Goal: Information Seeking & Learning: Compare options

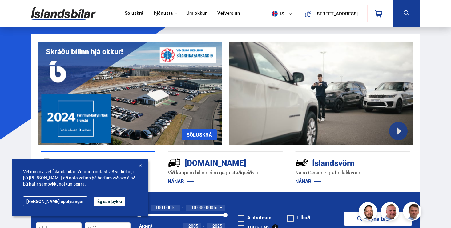
scroll to position [64, 0]
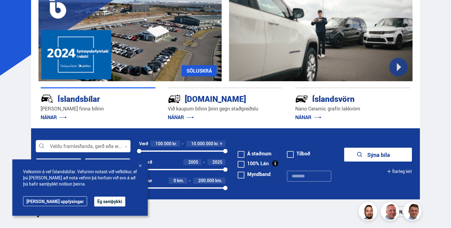
click at [94, 197] on button "Ég samþykki" at bounding box center [109, 202] width 31 height 10
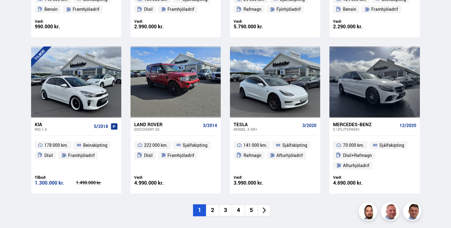
scroll to position [394, 0]
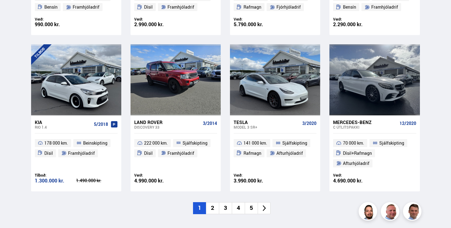
click at [213, 208] on li "2" at bounding box center [212, 208] width 13 height 12
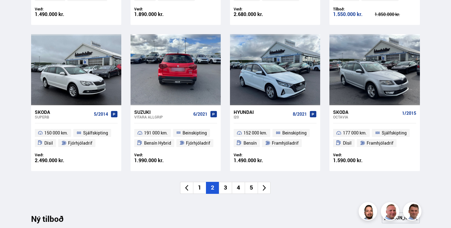
scroll to position [402, 0]
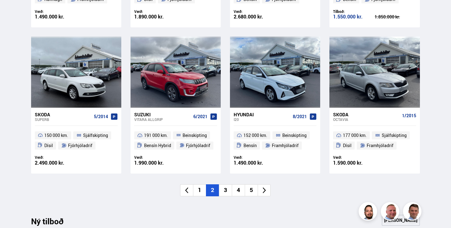
click at [226, 190] on li "3" at bounding box center [225, 190] width 13 height 12
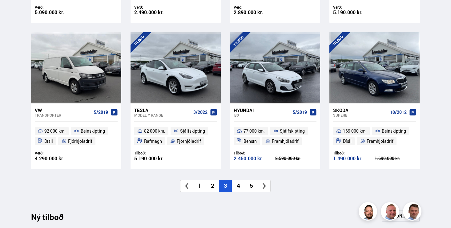
scroll to position [418, 0]
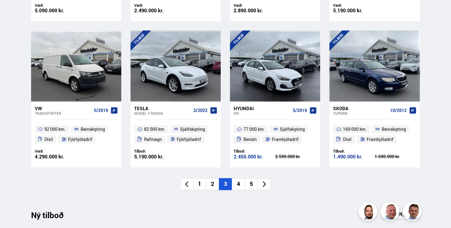
click at [238, 186] on li "4" at bounding box center [238, 184] width 13 height 12
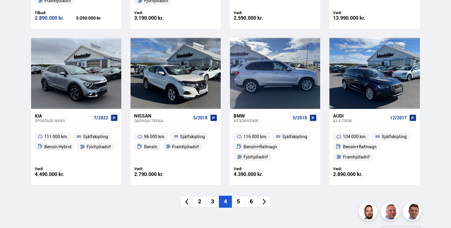
scroll to position [423, 0]
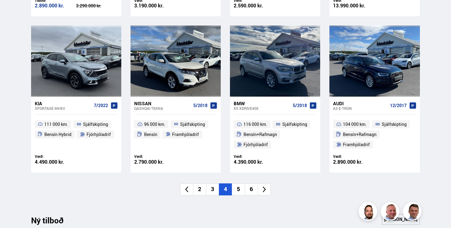
click at [242, 189] on li "5" at bounding box center [238, 189] width 13 height 12
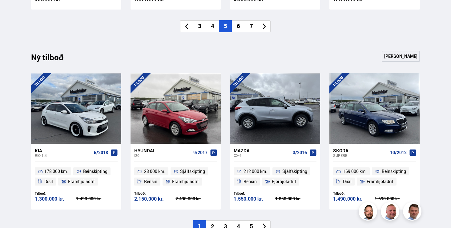
scroll to position [584, 0]
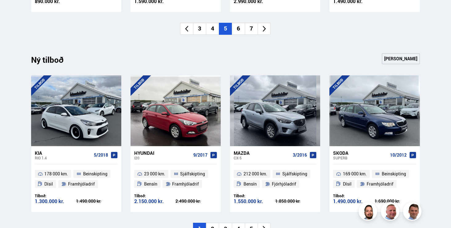
click at [240, 27] on li "6" at bounding box center [238, 29] width 13 height 12
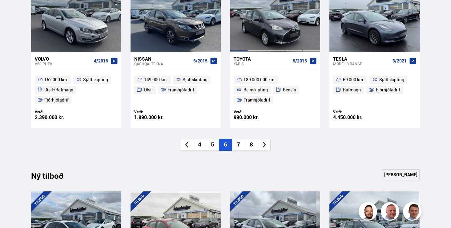
scroll to position [473, 0]
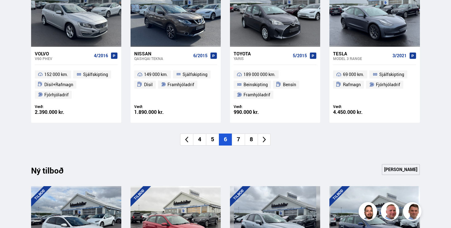
click at [241, 138] on li "7" at bounding box center [238, 140] width 13 height 12
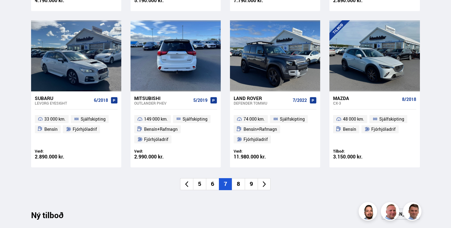
scroll to position [427, 0]
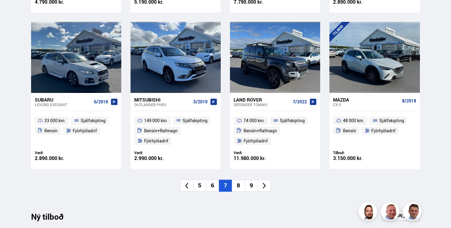
click at [239, 182] on li "8" at bounding box center [238, 186] width 13 height 12
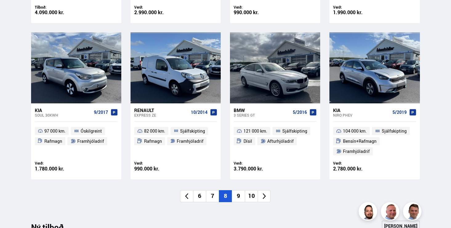
scroll to position [408, 0]
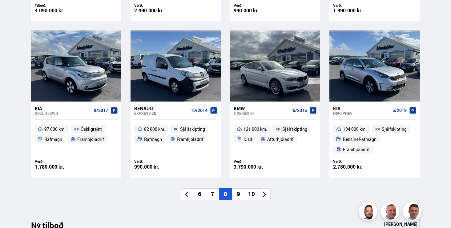
click at [237, 195] on li "9" at bounding box center [238, 194] width 13 height 12
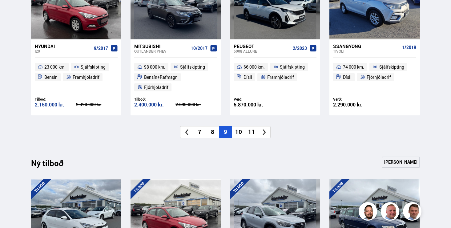
scroll to position [511, 0]
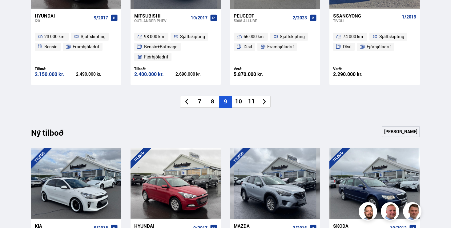
click at [240, 101] on li "10" at bounding box center [238, 102] width 13 height 12
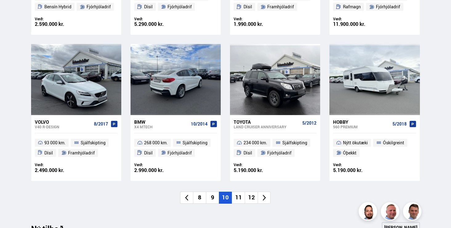
scroll to position [399, 0]
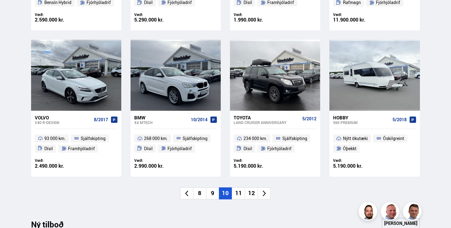
click at [241, 191] on li "11" at bounding box center [238, 193] width 13 height 12
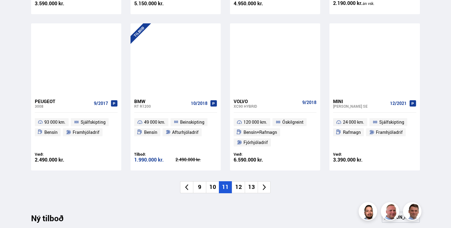
scroll to position [436, 0]
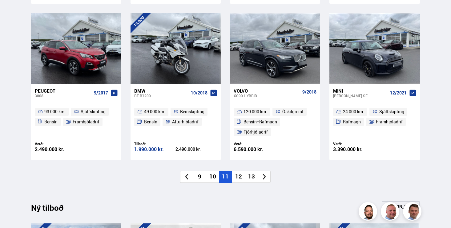
click at [243, 174] on li "12" at bounding box center [238, 177] width 13 height 12
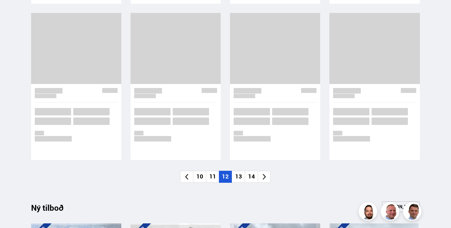
click at [243, 174] on li "13" at bounding box center [238, 177] width 13 height 12
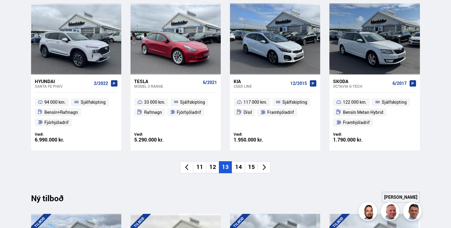
click at [215, 169] on li "12" at bounding box center [212, 167] width 13 height 12
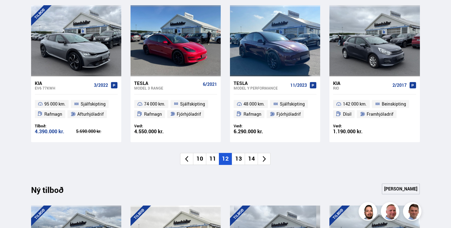
click at [243, 159] on li "13" at bounding box center [238, 159] width 13 height 12
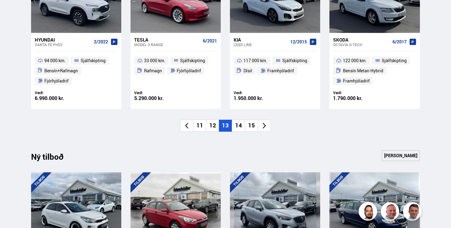
scroll to position [479, 0]
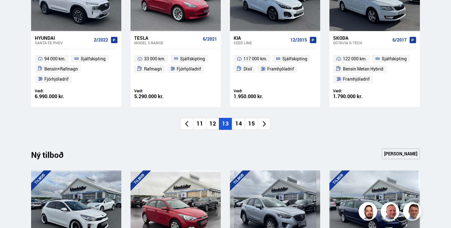
click at [241, 123] on li "14" at bounding box center [238, 124] width 13 height 12
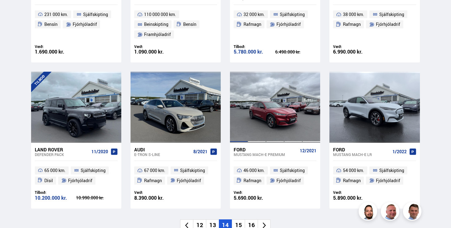
scroll to position [384, 0]
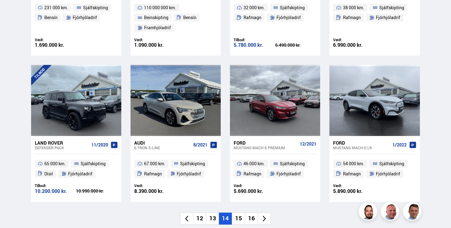
click at [236, 216] on li "15" at bounding box center [238, 219] width 13 height 12
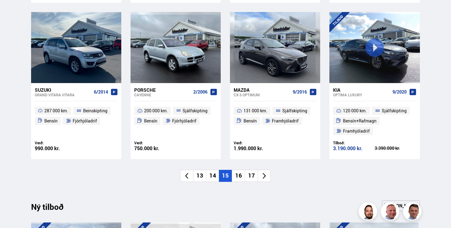
scroll to position [438, 0]
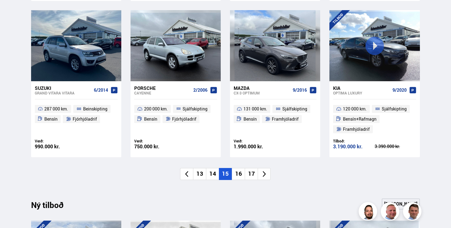
click at [236, 175] on li "16" at bounding box center [238, 174] width 13 height 12
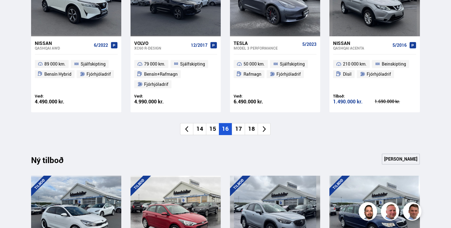
scroll to position [484, 0]
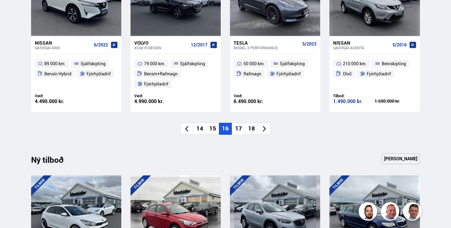
click at [240, 125] on li "17" at bounding box center [238, 129] width 13 height 12
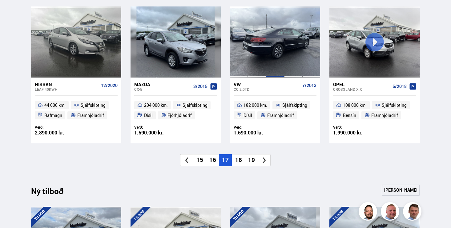
scroll to position [453, 0]
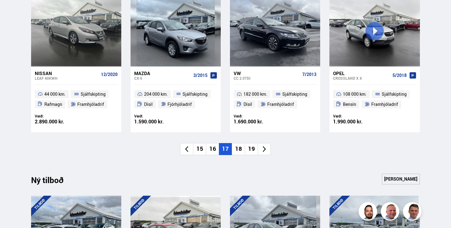
click at [238, 146] on li "18" at bounding box center [238, 149] width 13 height 12
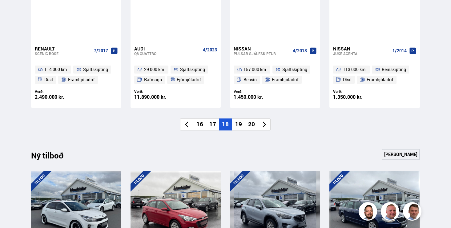
scroll to position [478, 0]
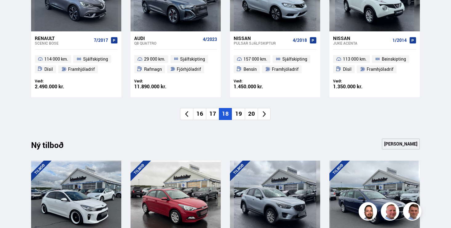
click at [241, 117] on li "19" at bounding box center [238, 114] width 13 height 12
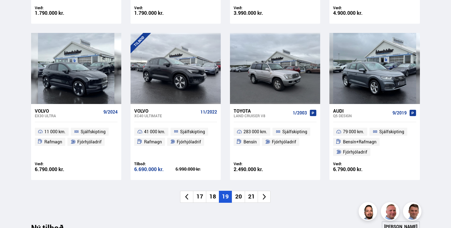
scroll to position [433, 0]
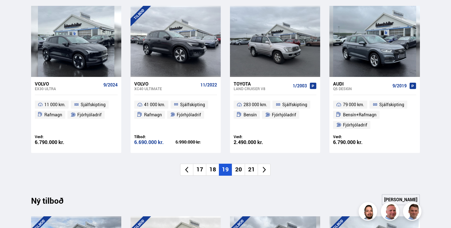
click at [237, 170] on li "20" at bounding box center [238, 170] width 13 height 12
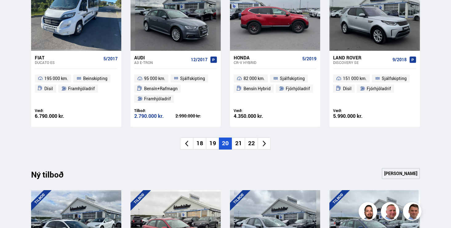
scroll to position [466, 0]
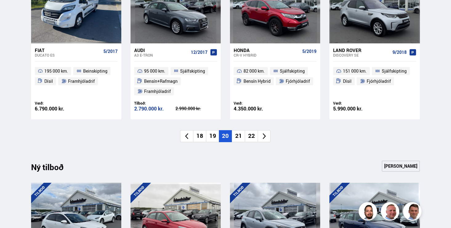
click at [236, 135] on li "21" at bounding box center [238, 136] width 13 height 12
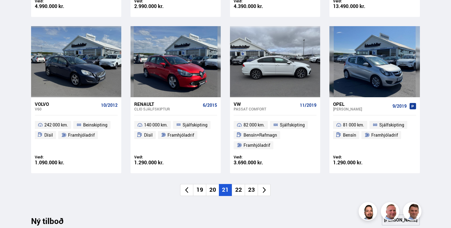
scroll to position [419, 0]
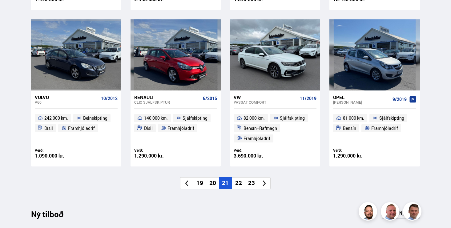
click at [236, 181] on li "22" at bounding box center [238, 183] width 13 height 12
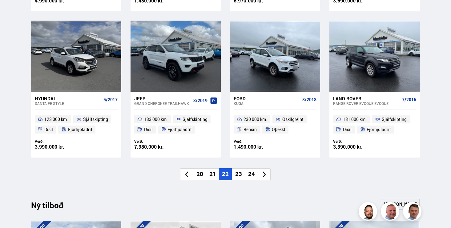
scroll to position [433, 0]
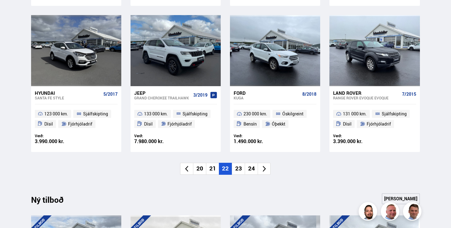
click at [238, 166] on li "23" at bounding box center [238, 169] width 13 height 12
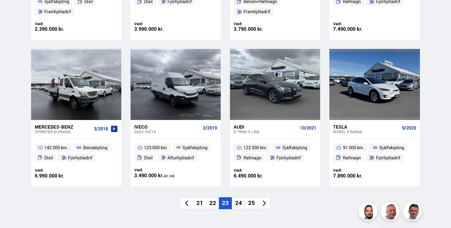
scroll to position [402, 0]
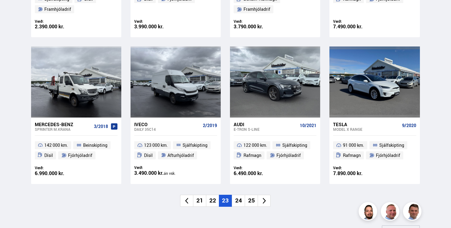
click at [241, 203] on li "24" at bounding box center [238, 201] width 13 height 12
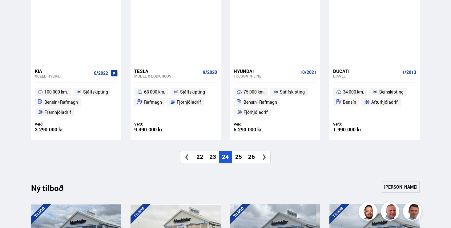
scroll to position [447, 0]
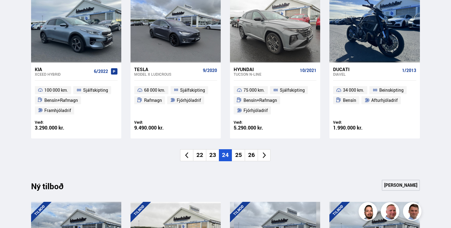
click at [237, 150] on li "25" at bounding box center [238, 155] width 13 height 12
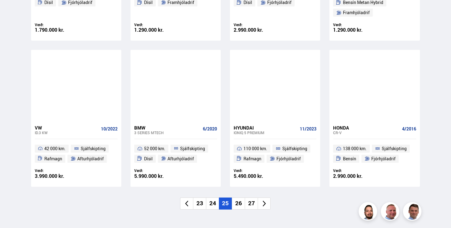
scroll to position [401, 0]
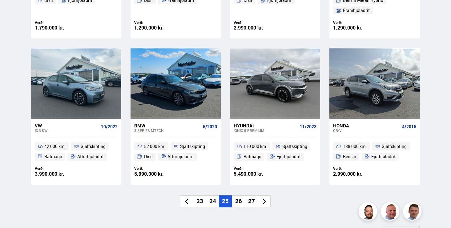
click at [240, 199] on li "26" at bounding box center [238, 201] width 13 height 12
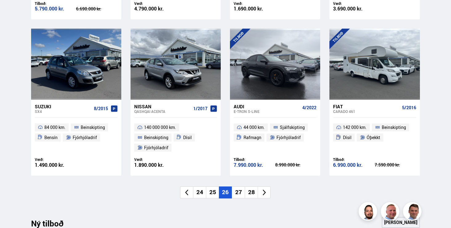
scroll to position [421, 0]
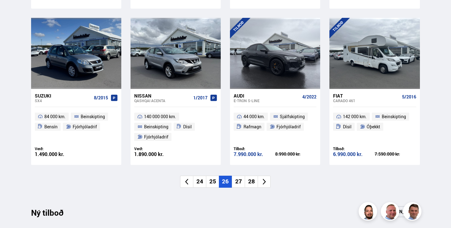
click at [240, 181] on li "27" at bounding box center [238, 182] width 13 height 12
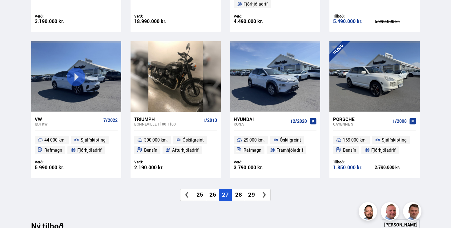
scroll to position [409, 0]
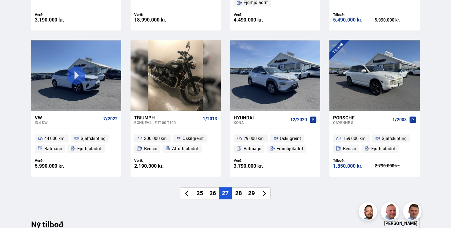
click at [236, 194] on li "28" at bounding box center [238, 193] width 13 height 12
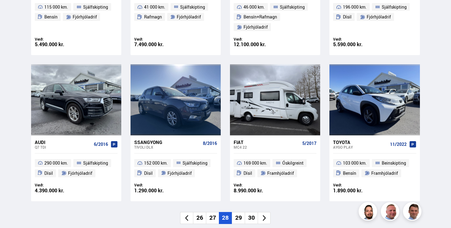
scroll to position [384, 0]
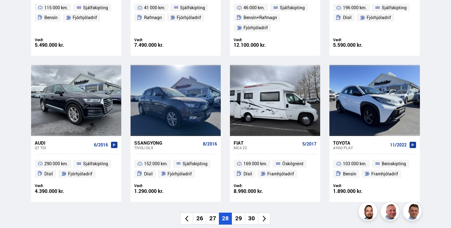
click at [243, 217] on li "29" at bounding box center [238, 219] width 13 height 12
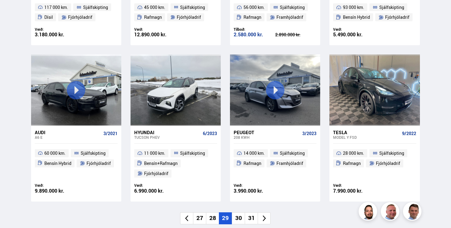
scroll to position [389, 0]
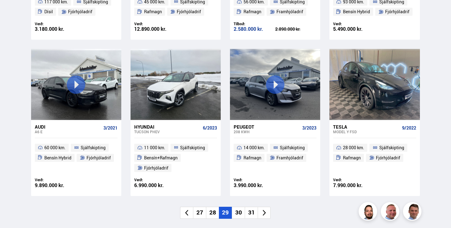
click at [240, 212] on li "30" at bounding box center [238, 213] width 13 height 12
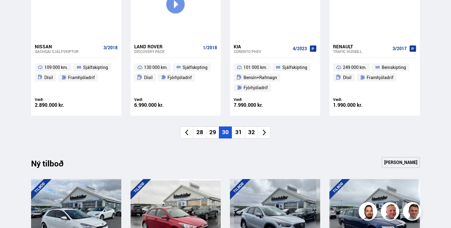
scroll to position [484, 0]
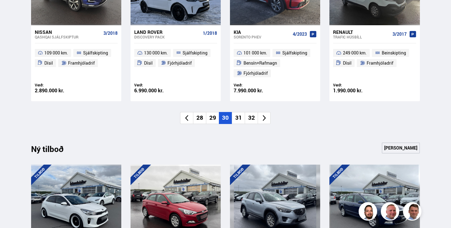
click at [238, 121] on li "31" at bounding box center [238, 118] width 13 height 12
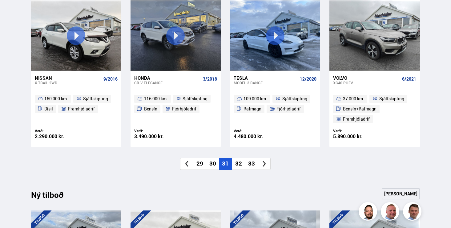
scroll to position [451, 0]
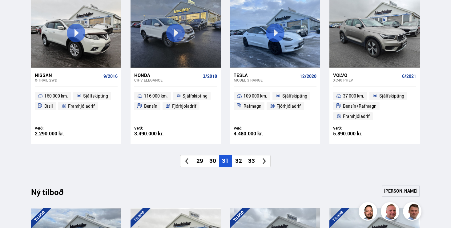
click at [236, 164] on li "32" at bounding box center [238, 161] width 13 height 12
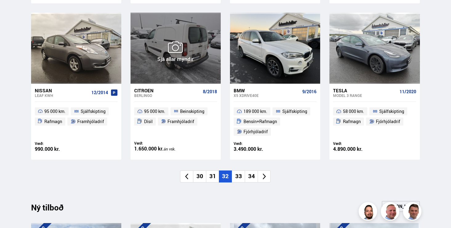
scroll to position [437, 0]
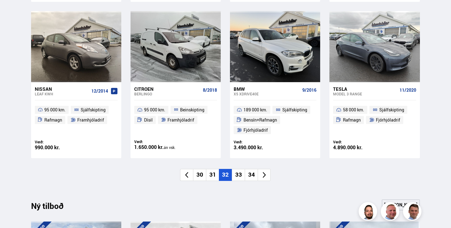
click at [240, 174] on li "33" at bounding box center [238, 175] width 13 height 12
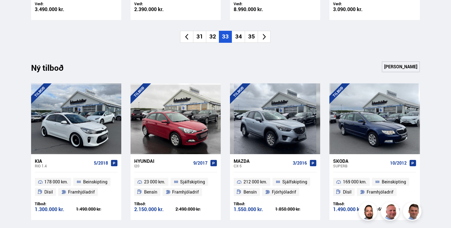
scroll to position [483, 0]
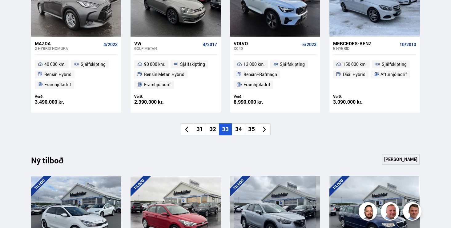
click at [238, 127] on li "34" at bounding box center [238, 129] width 13 height 12
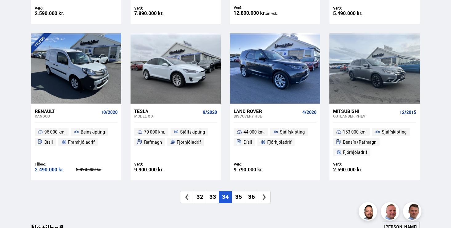
scroll to position [429, 0]
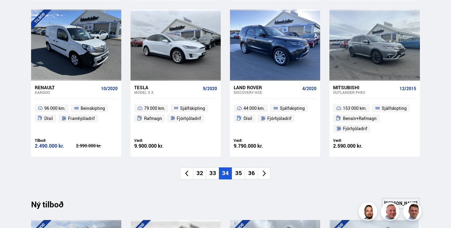
click at [243, 173] on li "35" at bounding box center [238, 173] width 13 height 12
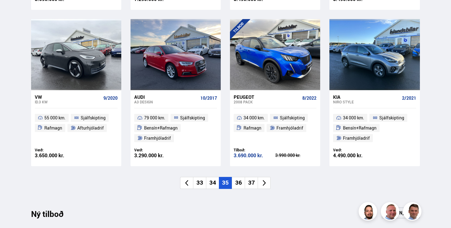
click at [240, 182] on li "36" at bounding box center [238, 183] width 13 height 12
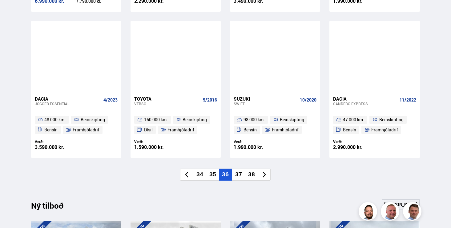
scroll to position [423, 0]
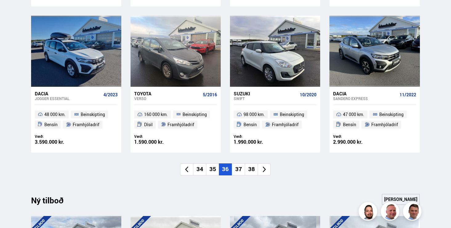
click at [240, 169] on li "37" at bounding box center [238, 169] width 13 height 12
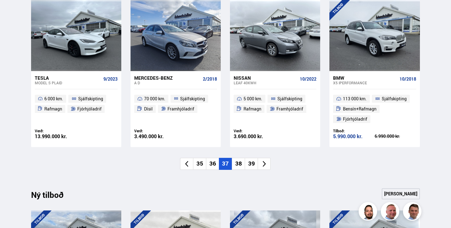
scroll to position [457, 0]
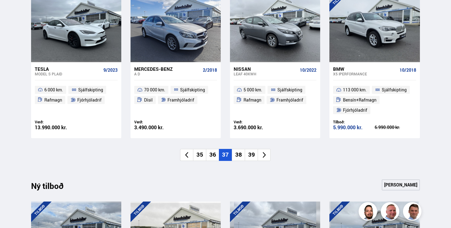
click at [242, 154] on li "38" at bounding box center [238, 155] width 13 height 12
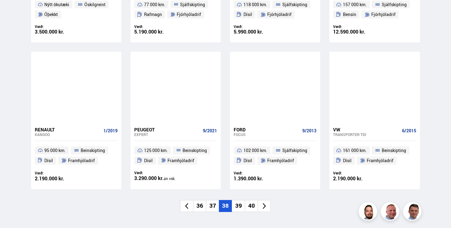
scroll to position [394, 0]
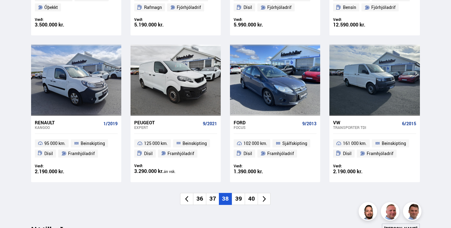
click at [242, 196] on li "39" at bounding box center [238, 199] width 13 height 12
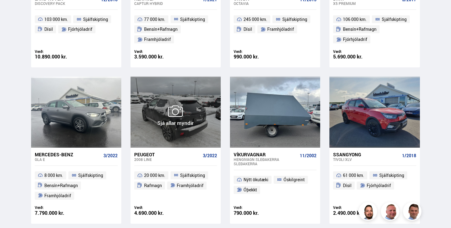
scroll to position [396, 0]
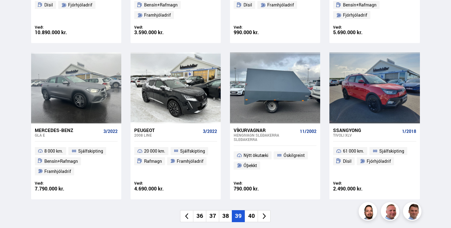
click at [251, 212] on li "40" at bounding box center [251, 216] width 13 height 12
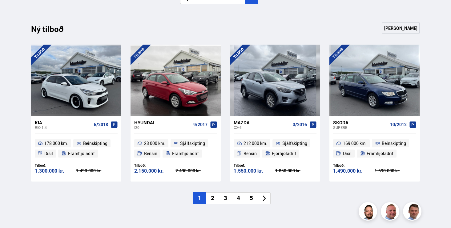
scroll to position [447, 0]
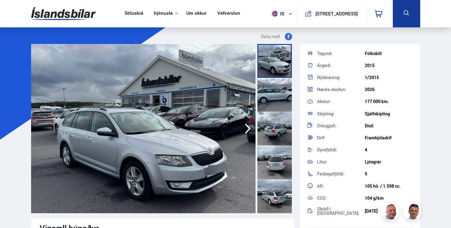
scroll to position [29, 0]
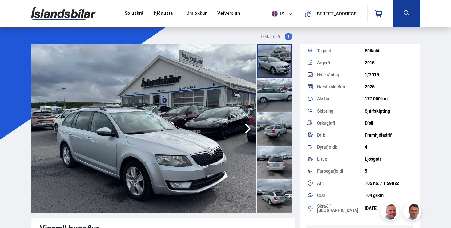
click at [198, 118] on img at bounding box center [143, 128] width 225 height 169
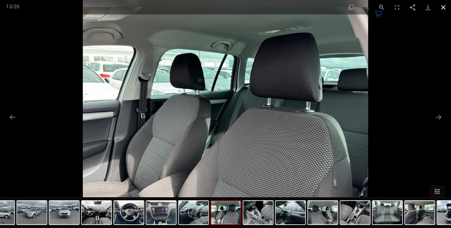
click at [442, 7] on button "Close gallery" at bounding box center [443, 7] width 15 height 14
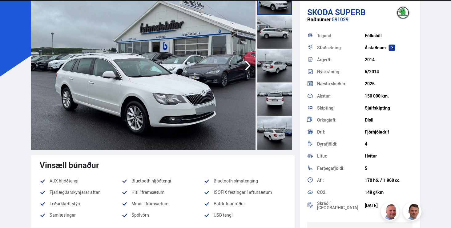
scroll to position [63, 0]
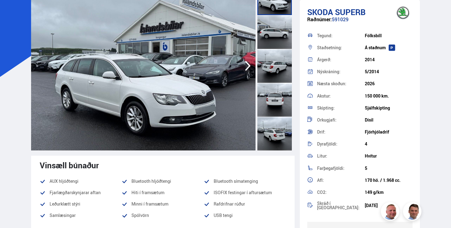
click at [211, 107] on img at bounding box center [143, 65] width 225 height 169
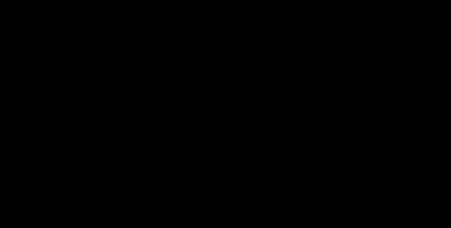
scroll to position [0, 0]
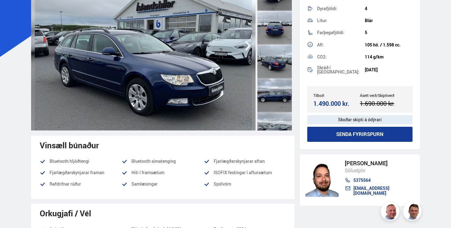
scroll to position [84, 0]
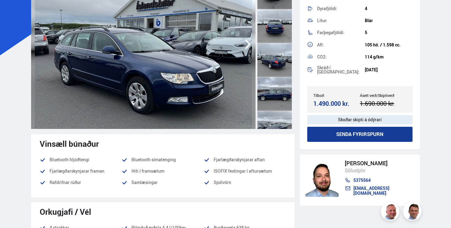
click at [181, 87] on img at bounding box center [143, 44] width 225 height 169
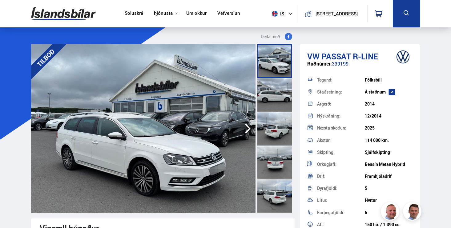
click at [145, 123] on img at bounding box center [143, 128] width 225 height 169
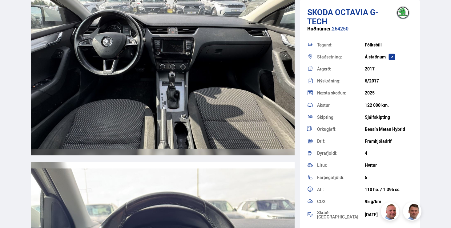
scroll to position [2424, 0]
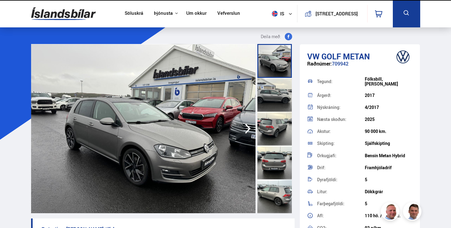
click at [169, 119] on img at bounding box center [143, 128] width 225 height 169
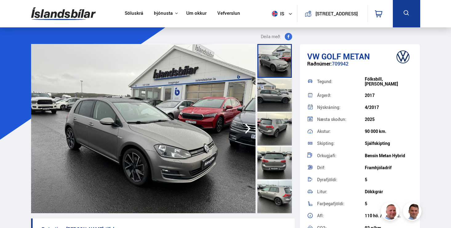
click at [155, 121] on img at bounding box center [143, 128] width 225 height 169
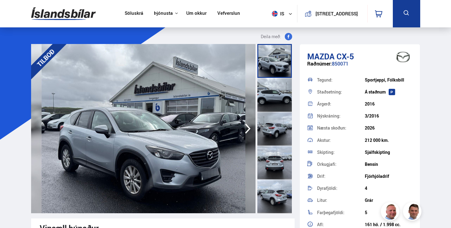
click at [196, 150] on img at bounding box center [143, 128] width 225 height 169
click at [207, 119] on img at bounding box center [143, 128] width 225 height 169
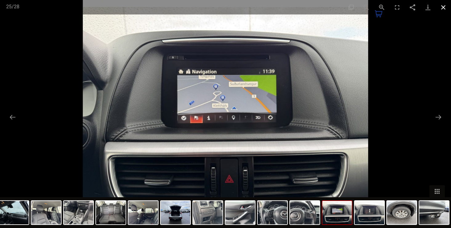
click at [445, 5] on button "Close gallery" at bounding box center [443, 7] width 15 height 14
